Goal: Information Seeking & Learning: Learn about a topic

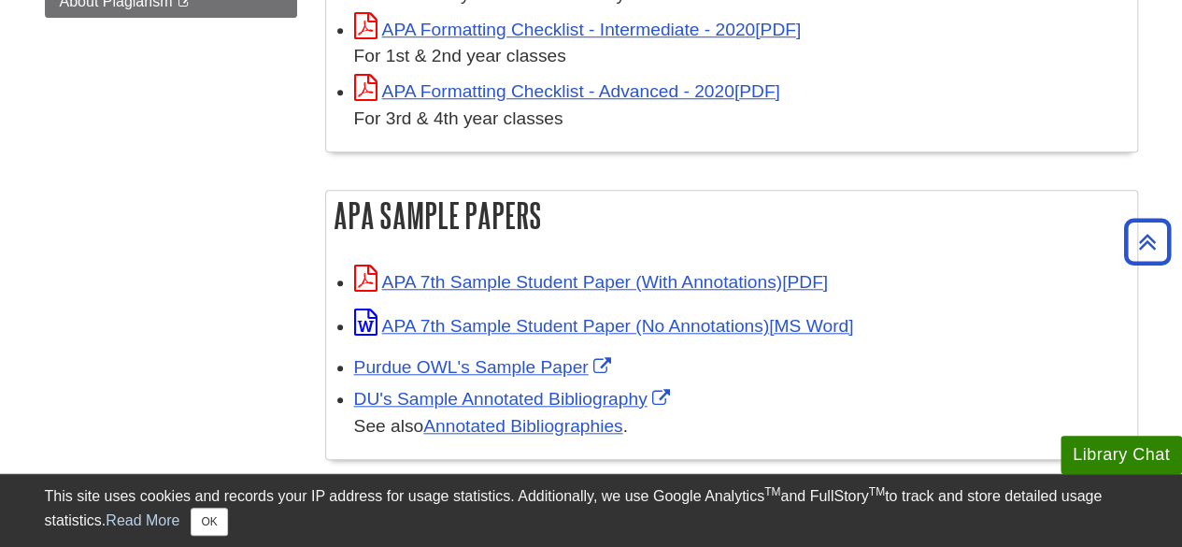
scroll to position [749, 0]
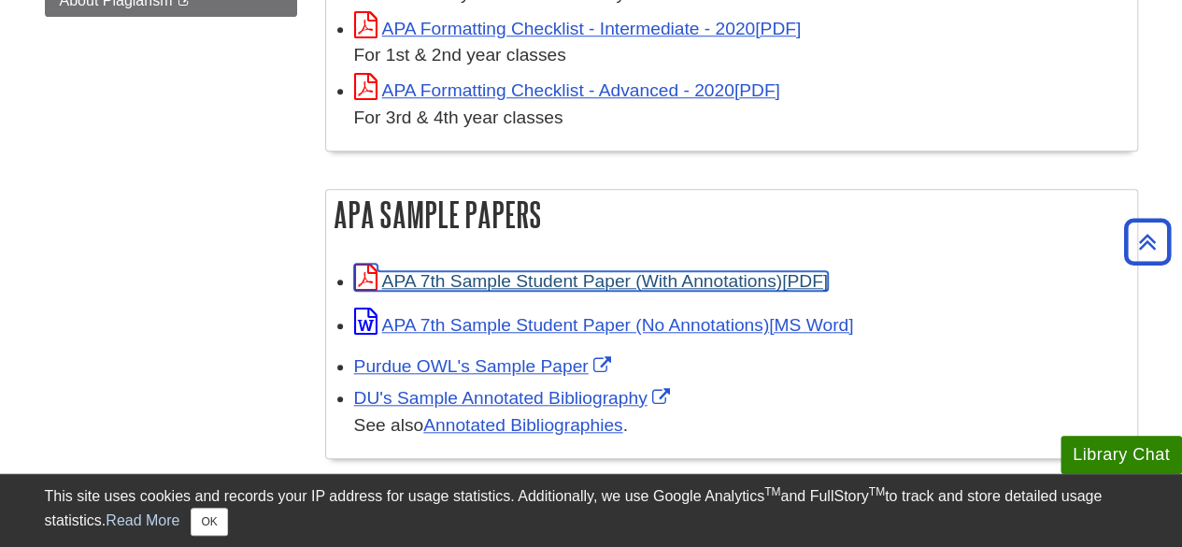
click at [504, 283] on link "APA 7th Sample Student Paper (With Annotations)" at bounding box center [591, 281] width 474 height 20
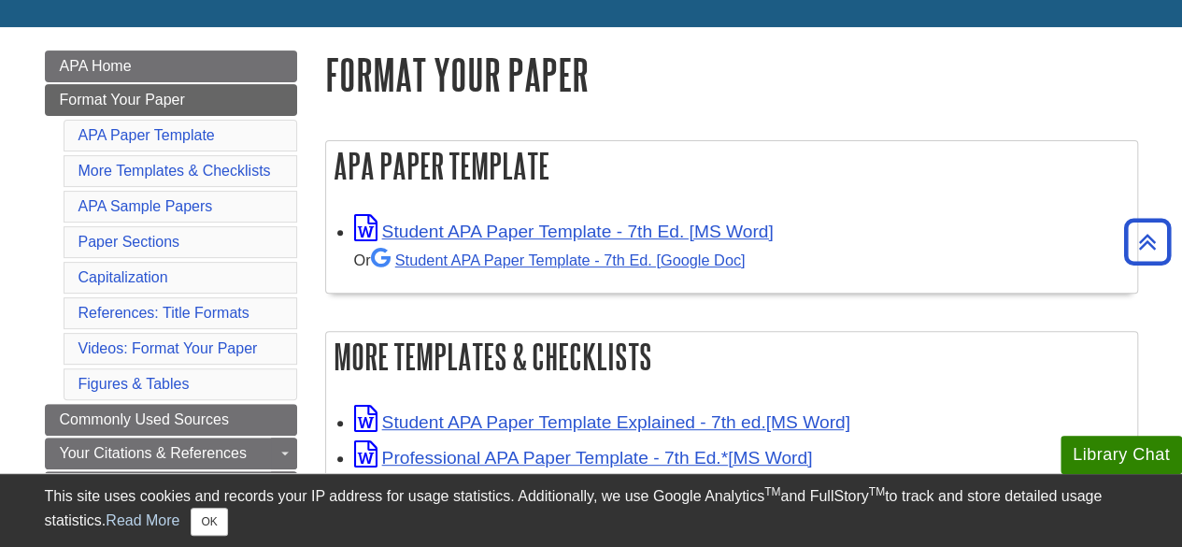
scroll to position [228, 0]
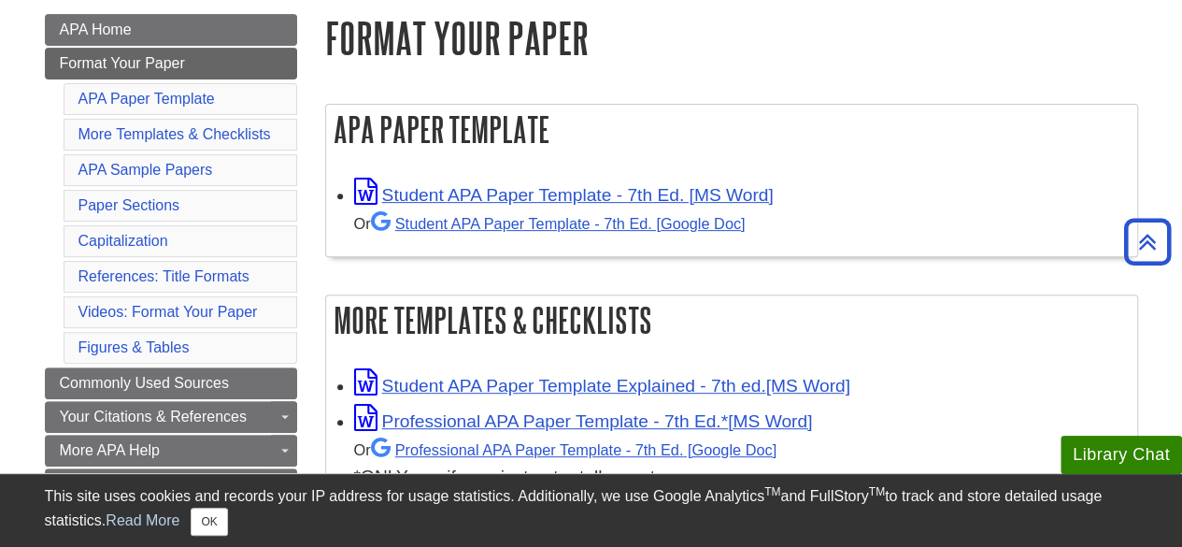
scroll to position [260, 0]
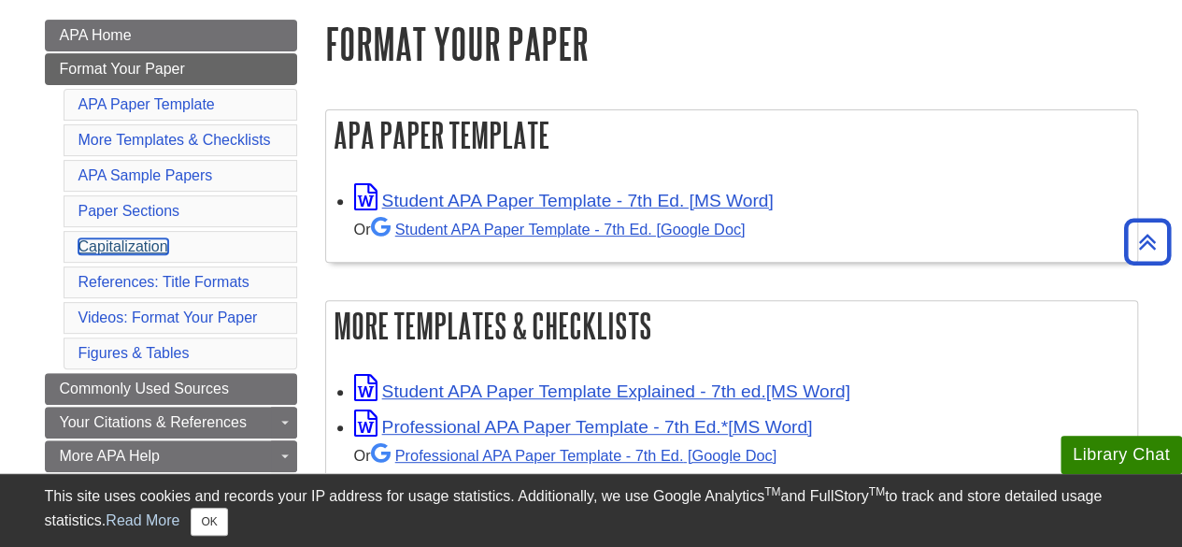
click at [148, 238] on link "Capitalization" at bounding box center [124, 246] width 90 height 16
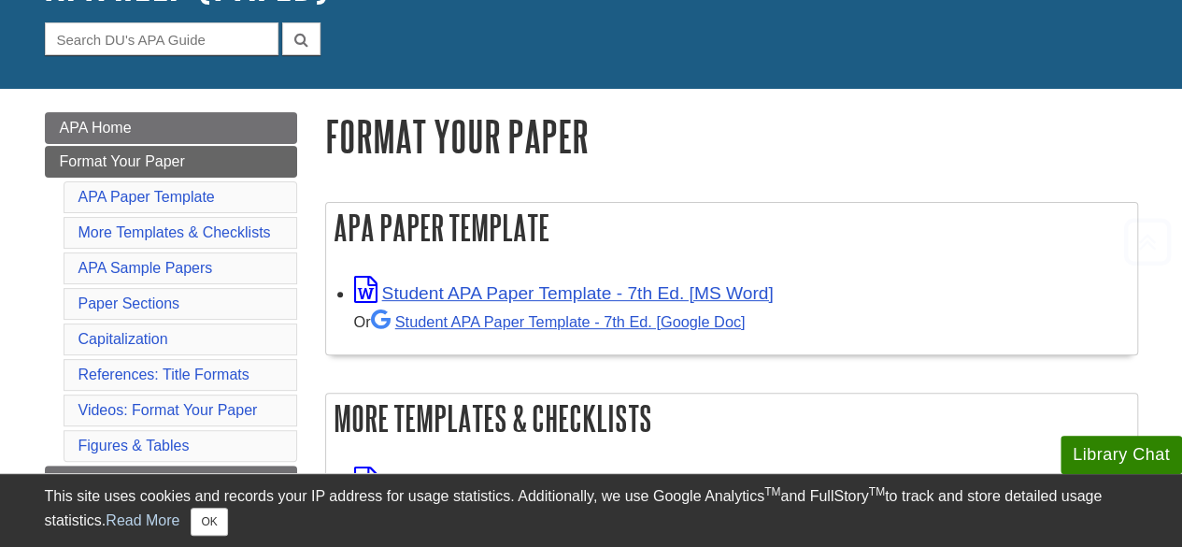
scroll to position [247, 0]
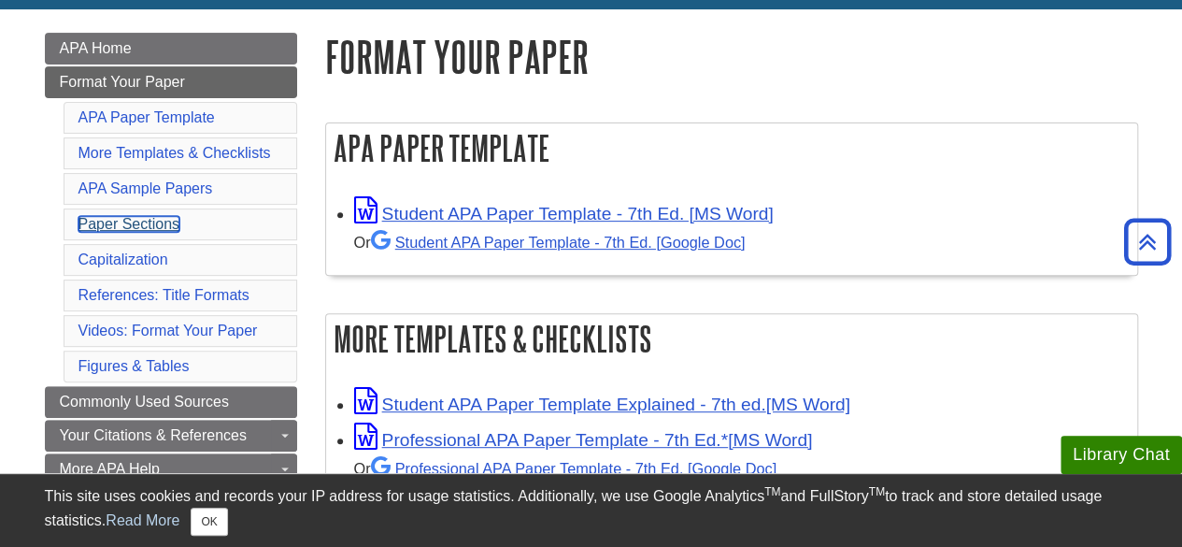
click at [162, 220] on link "Paper Sections" at bounding box center [130, 224] width 102 height 16
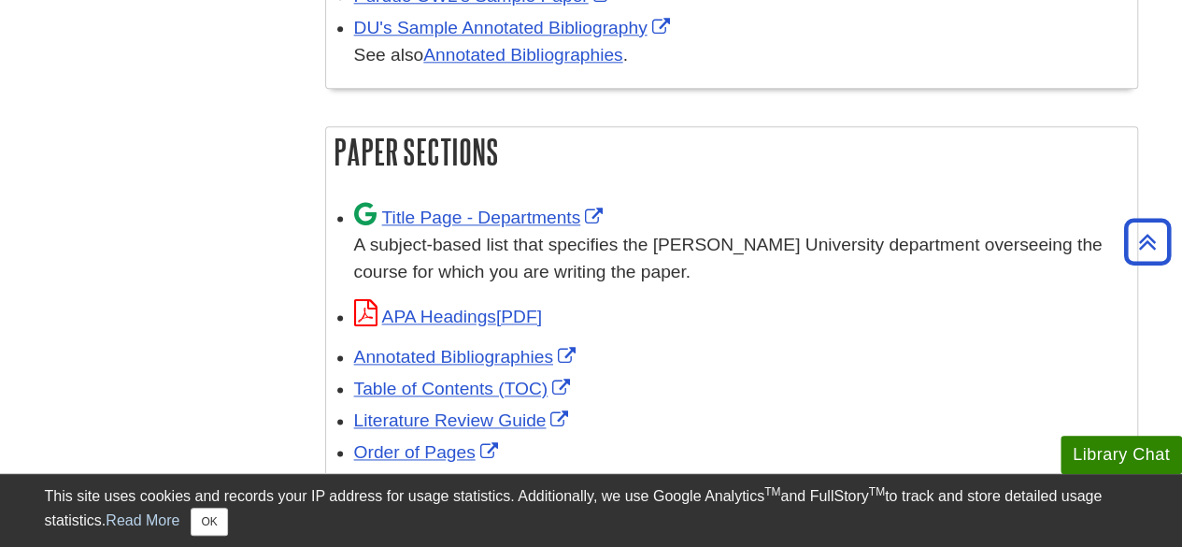
scroll to position [1112, 0]
